Goal: Find specific page/section: Find specific page/section

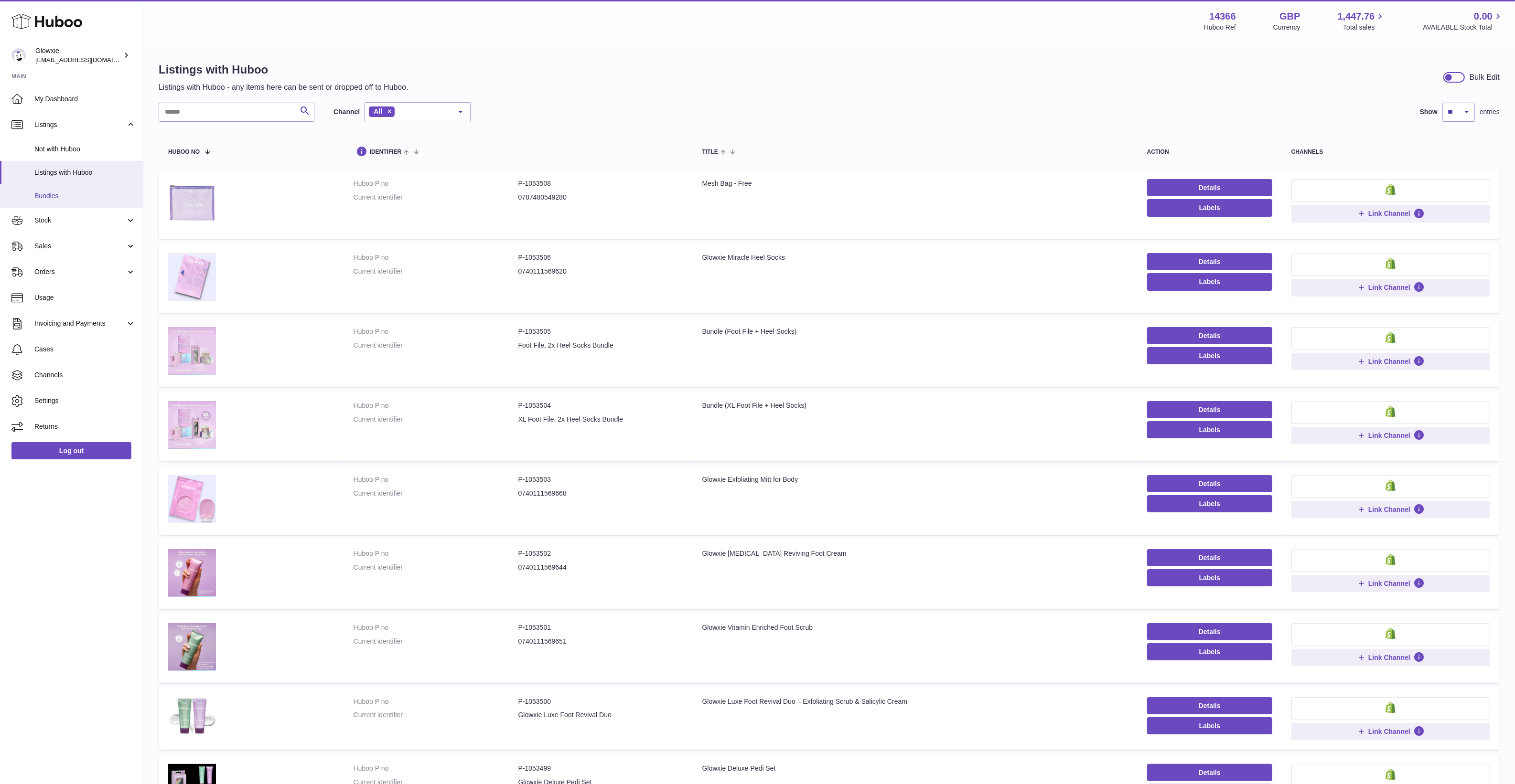
click at [54, 195] on span "Bundles" at bounding box center [85, 195] width 101 height 9
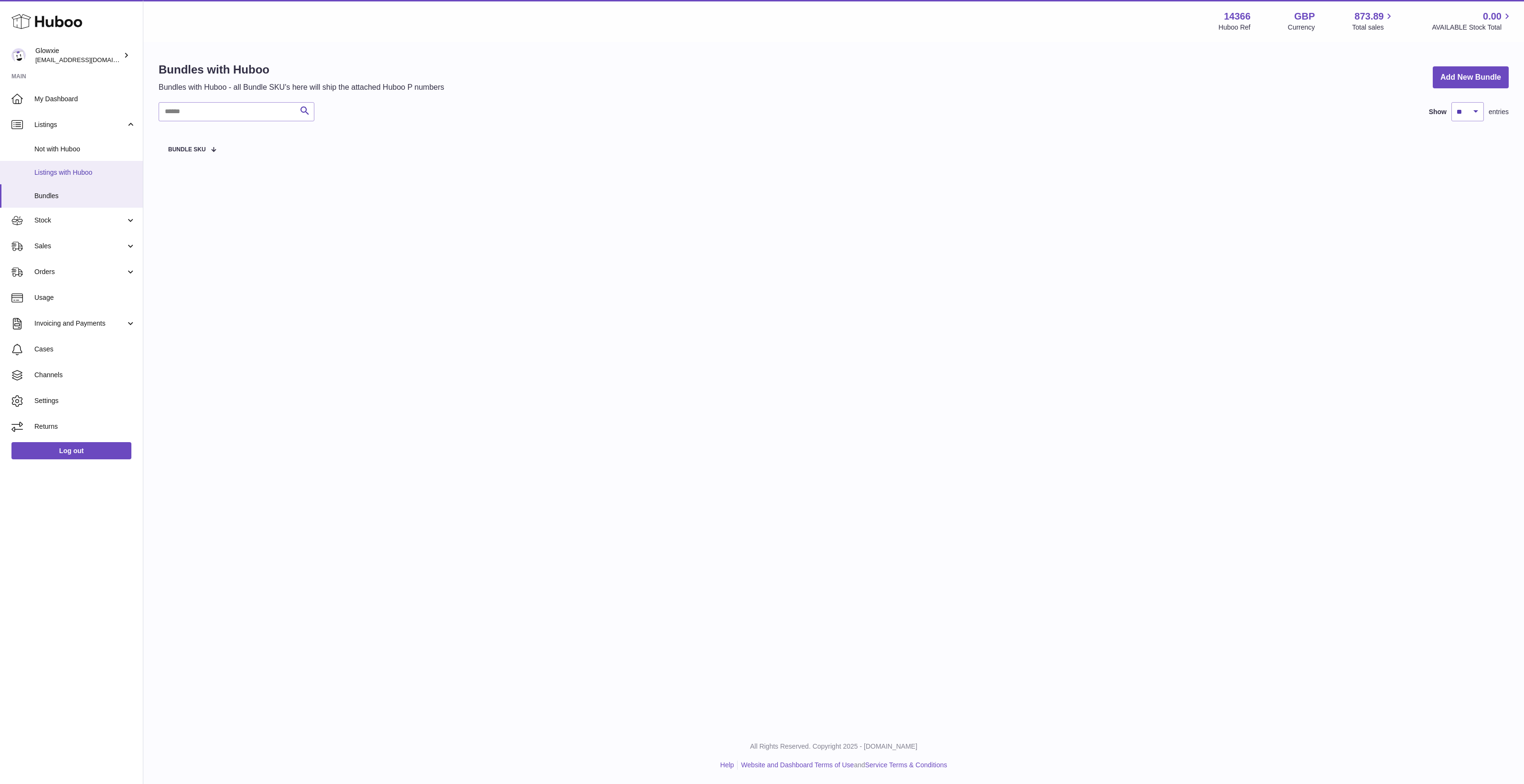
click at [89, 168] on span "Listings with Huboo" at bounding box center [85, 172] width 101 height 9
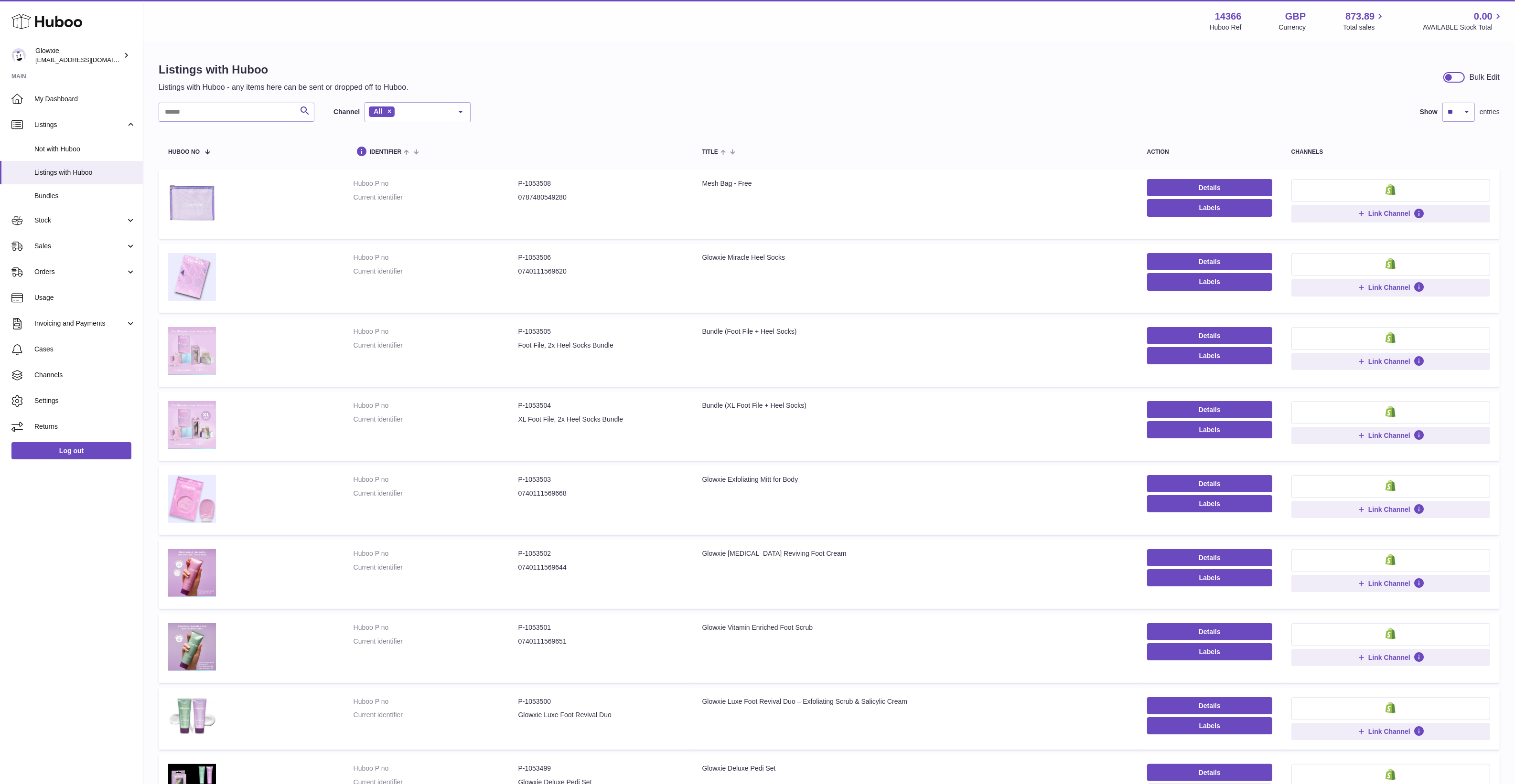
click at [756, 102] on div "Search Channel All All eBay Amazon Shopify Woocommerce Etsy No elements found. …" at bounding box center [830, 112] width 1342 height 20
click at [968, 113] on div "Search Channel All All eBay Amazon Shopify Woocommerce Etsy No elements found. …" at bounding box center [830, 112] width 1342 height 20
click at [968, 111] on div "Search Channel All All eBay Amazon Shopify Woocommerce Etsy No elements found. …" at bounding box center [830, 112] width 1342 height 20
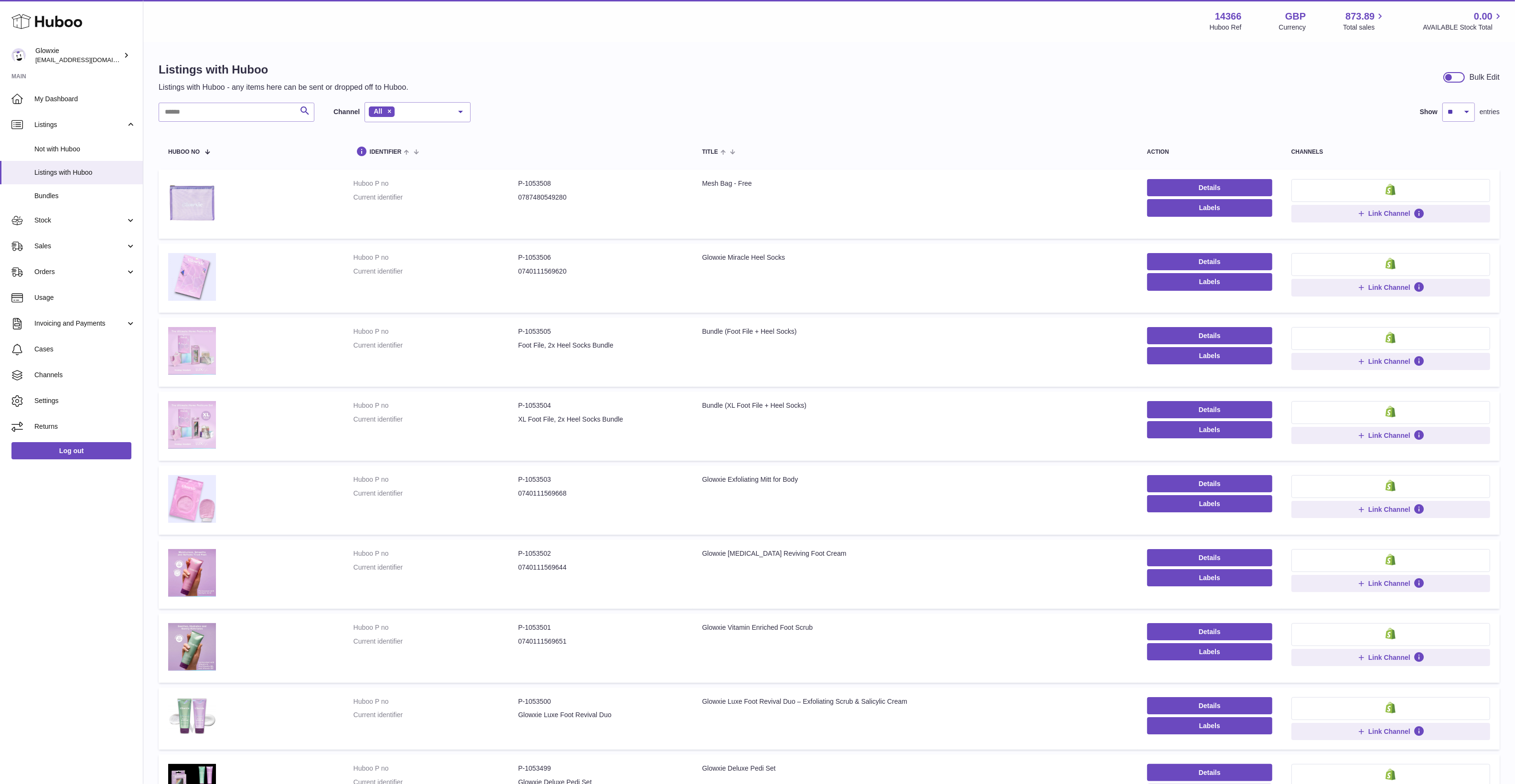
click at [555, 197] on dd "0787480549280" at bounding box center [601, 197] width 165 height 9
drag, startPoint x: 555, startPoint y: 197, endPoint x: 501, endPoint y: 75, distance: 133.4
click at [501, 75] on div "Listings with Huboo Listings with Huboo - any items here can be sent or dropped…" at bounding box center [830, 78] width 1342 height 31
